Goal: Task Accomplishment & Management: Complete application form

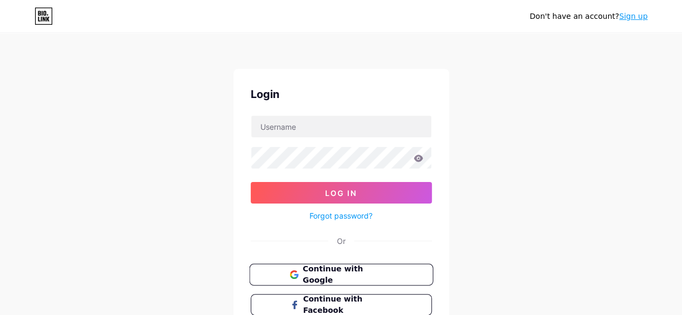
click at [346, 277] on span "Continue with Google" at bounding box center [347, 275] width 90 height 23
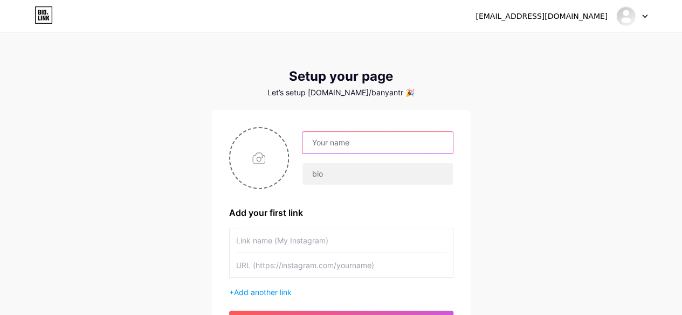
click at [370, 137] on input "text" at bounding box center [377, 143] width 150 height 22
click at [564, 145] on div "[EMAIL_ADDRESS][DOMAIN_NAME] Dashboard Logout Setup your page Let’s setup [DOMA…" at bounding box center [341, 192] width 682 height 384
click at [389, 94] on div "Let’s setup [DOMAIN_NAME]/banyantr 🎉" at bounding box center [341, 92] width 259 height 9
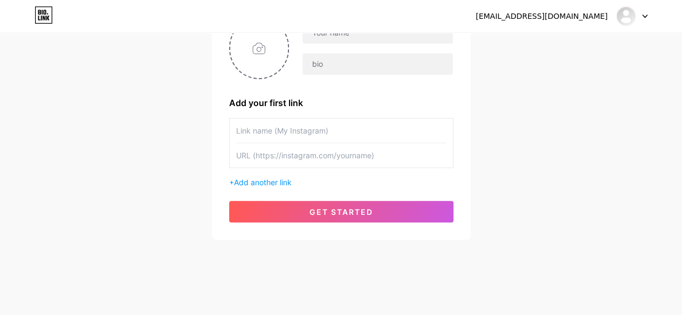
scroll to position [111, 0]
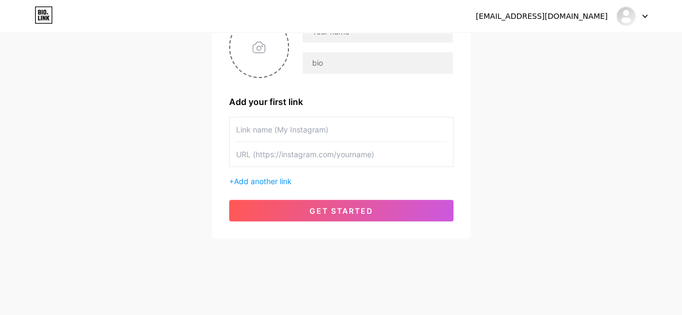
click at [324, 163] on input "text" at bounding box center [341, 154] width 210 height 24
click at [271, 179] on span "Add another link" at bounding box center [263, 181] width 58 height 9
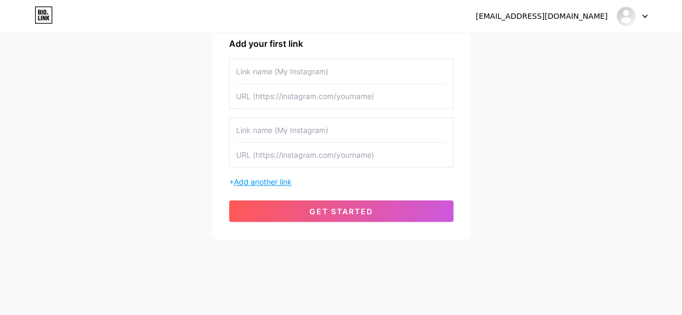
click at [268, 181] on span "Add another link" at bounding box center [263, 181] width 58 height 9
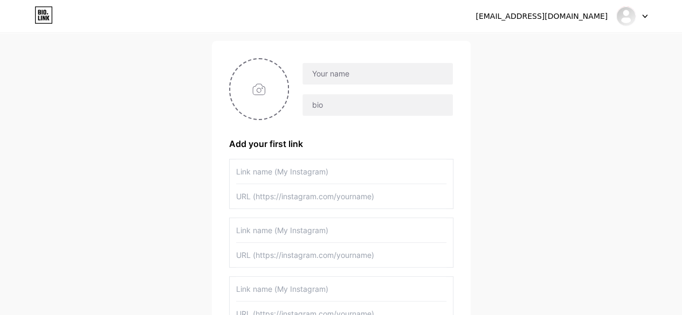
scroll to position [0, 0]
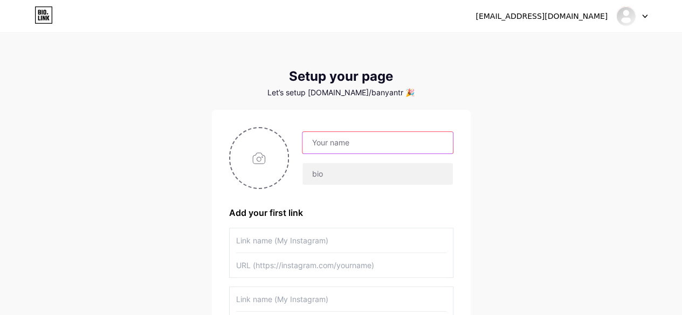
click at [368, 142] on input "text" at bounding box center [377, 143] width 150 height 22
click at [251, 159] on input "file" at bounding box center [259, 158] width 58 height 60
type input "C:\fakepath\BTMVMV Vert RGB.png"
click at [317, 143] on input "text" at bounding box center [377, 143] width 150 height 22
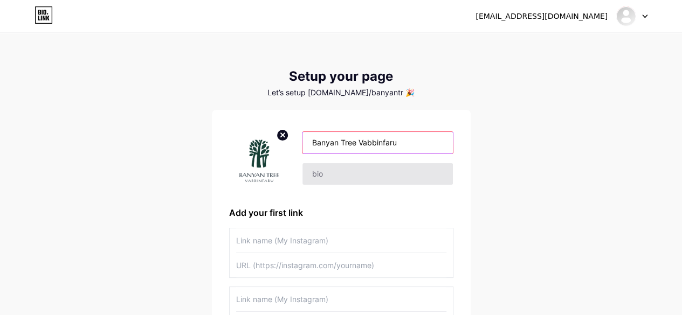
type input "Banyan Tree Vabbinfaru"
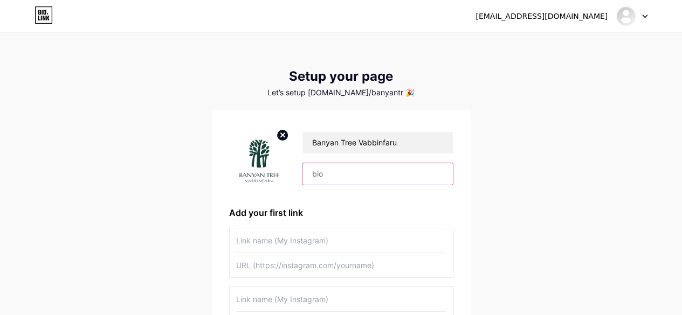
click at [329, 178] on input "text" at bounding box center [377, 174] width 150 height 22
click at [312, 232] on input "text" at bounding box center [341, 241] width 210 height 24
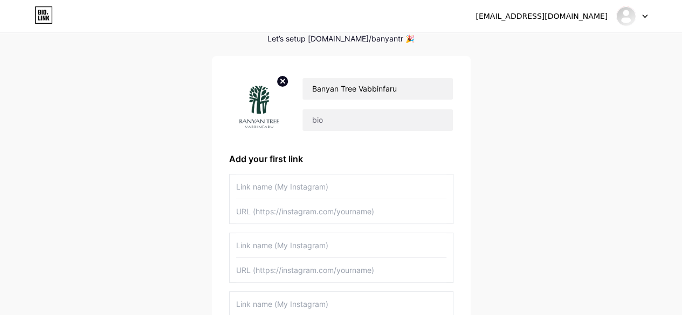
click at [306, 214] on input "text" at bounding box center [341, 211] width 210 height 24
click at [295, 187] on input "text" at bounding box center [341, 187] width 210 height 24
click at [349, 113] on input "text" at bounding box center [377, 120] width 150 height 22
paste input "[URL][DOMAIN_NAME]"
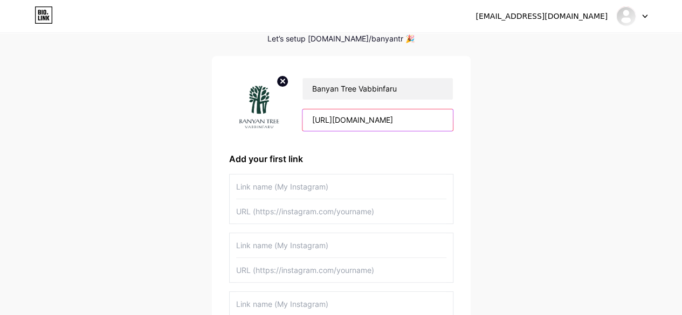
type input "[URL][DOMAIN_NAME]"
click at [561, 142] on div "[EMAIL_ADDRESS][DOMAIN_NAME] Dashboard Logout Setup your page Let’s setup [DOMA…" at bounding box center [341, 197] width 682 height 502
click at [267, 185] on input "text" at bounding box center [341, 187] width 210 height 24
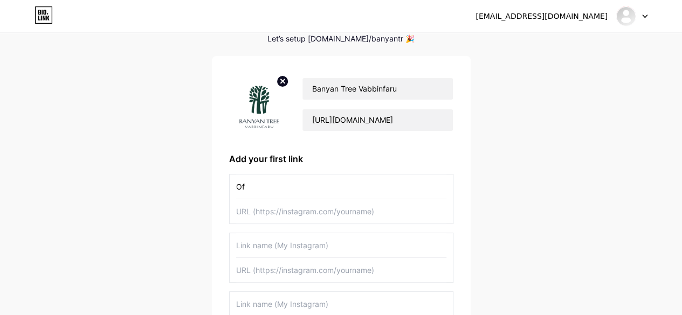
type input "O"
type input "2"
type input "30th Anniversary Offer"
click at [541, 200] on div "[EMAIL_ADDRESS][DOMAIN_NAME] Dashboard Logout Setup your page Let’s setup [DOMA…" at bounding box center [341, 197] width 682 height 502
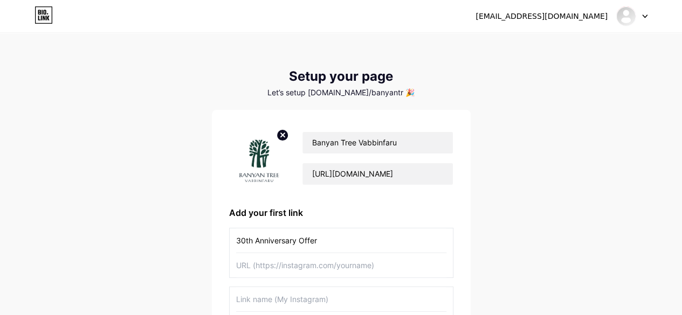
click at [257, 269] on input "text" at bounding box center [341, 265] width 210 height 24
